Goal: Book appointment/travel/reservation

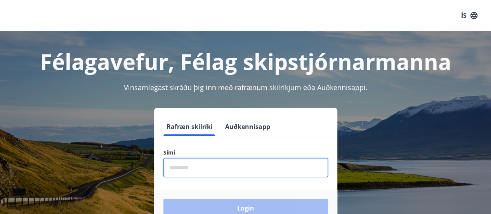
click at [193, 169] on input "phone" at bounding box center [245, 167] width 165 height 19
type input "********"
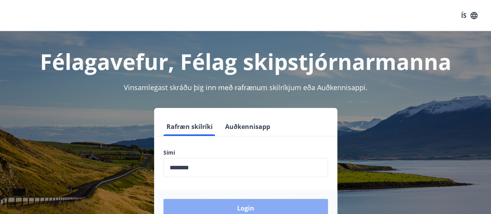
click at [251, 209] on button "Login" at bounding box center [245, 208] width 165 height 19
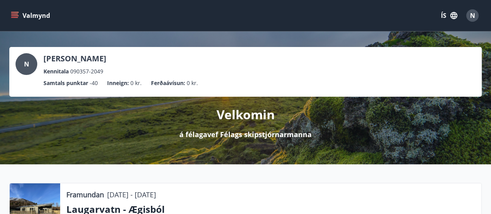
click at [15, 15] on icon "menu" at bounding box center [15, 16] width 8 height 8
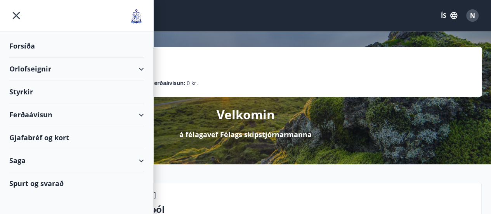
click at [37, 66] on div "Orlofseignir" at bounding box center [76, 68] width 135 height 23
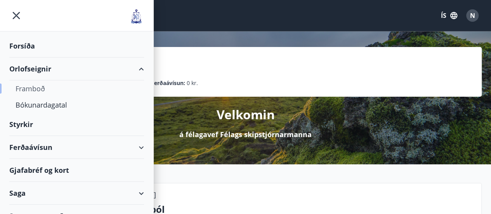
click at [36, 86] on div "Framboð" at bounding box center [77, 88] width 122 height 16
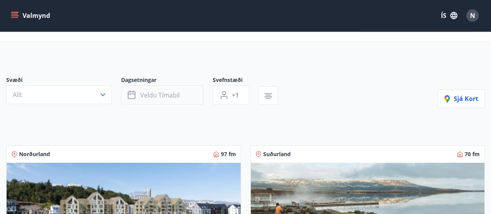
scroll to position [39, 0]
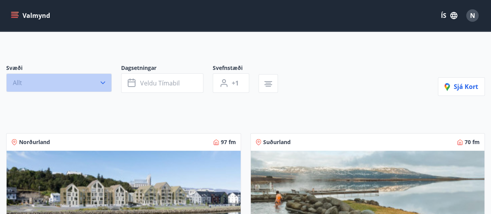
drag, startPoint x: 87, startPoint y: 85, endPoint x: 92, endPoint y: 83, distance: 5.9
click at [88, 85] on button "Allt" at bounding box center [59, 82] width 106 height 19
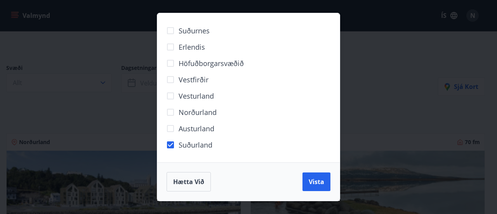
drag, startPoint x: 323, startPoint y: 180, endPoint x: 320, endPoint y: 171, distance: 9.1
click at [323, 181] on span "Vista" at bounding box center [317, 181] width 16 height 9
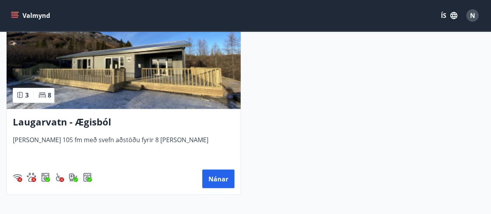
scroll to position [621, 0]
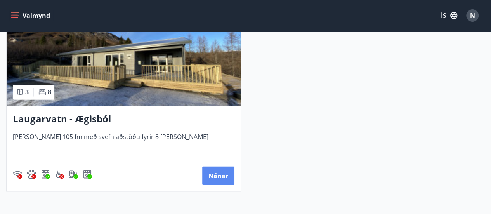
click at [216, 174] on button "Nánar" at bounding box center [218, 175] width 32 height 19
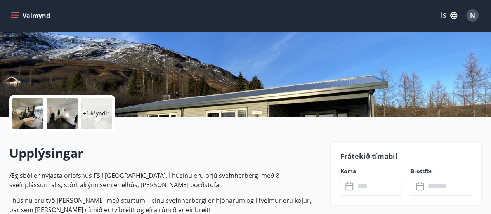
scroll to position [194, 0]
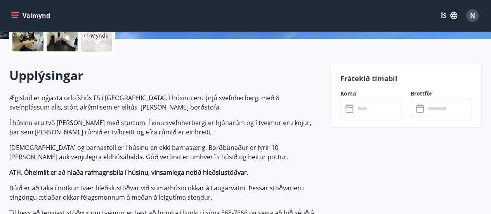
click at [358, 111] on input "text" at bounding box center [378, 108] width 47 height 19
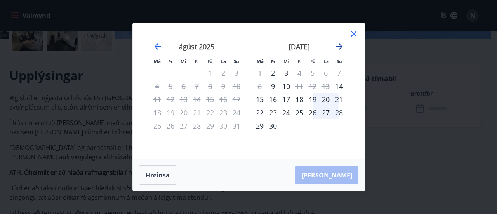
click at [339, 46] on icon "Move forward to switch to the next month." at bounding box center [339, 46] width 9 height 9
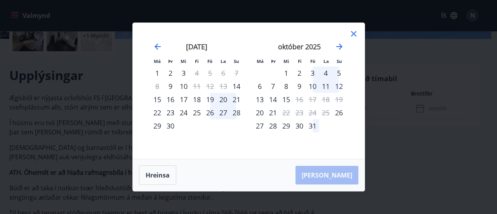
click at [271, 125] on div "28" at bounding box center [272, 125] width 13 height 13
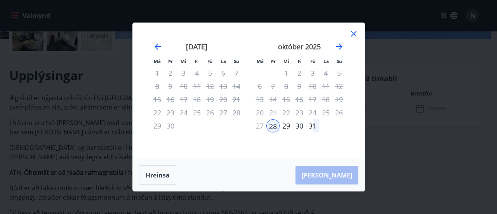
click at [258, 125] on div "27" at bounding box center [259, 125] width 13 height 13
click at [164, 173] on button "Hreinsa" at bounding box center [157, 174] width 37 height 19
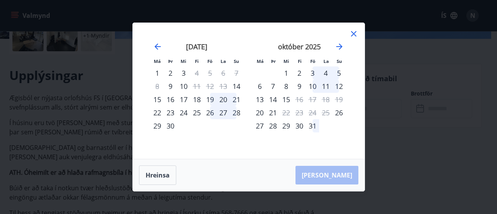
click at [353, 33] on icon at bounding box center [353, 33] width 5 height 5
